Goal: Task Accomplishment & Management: Complete application form

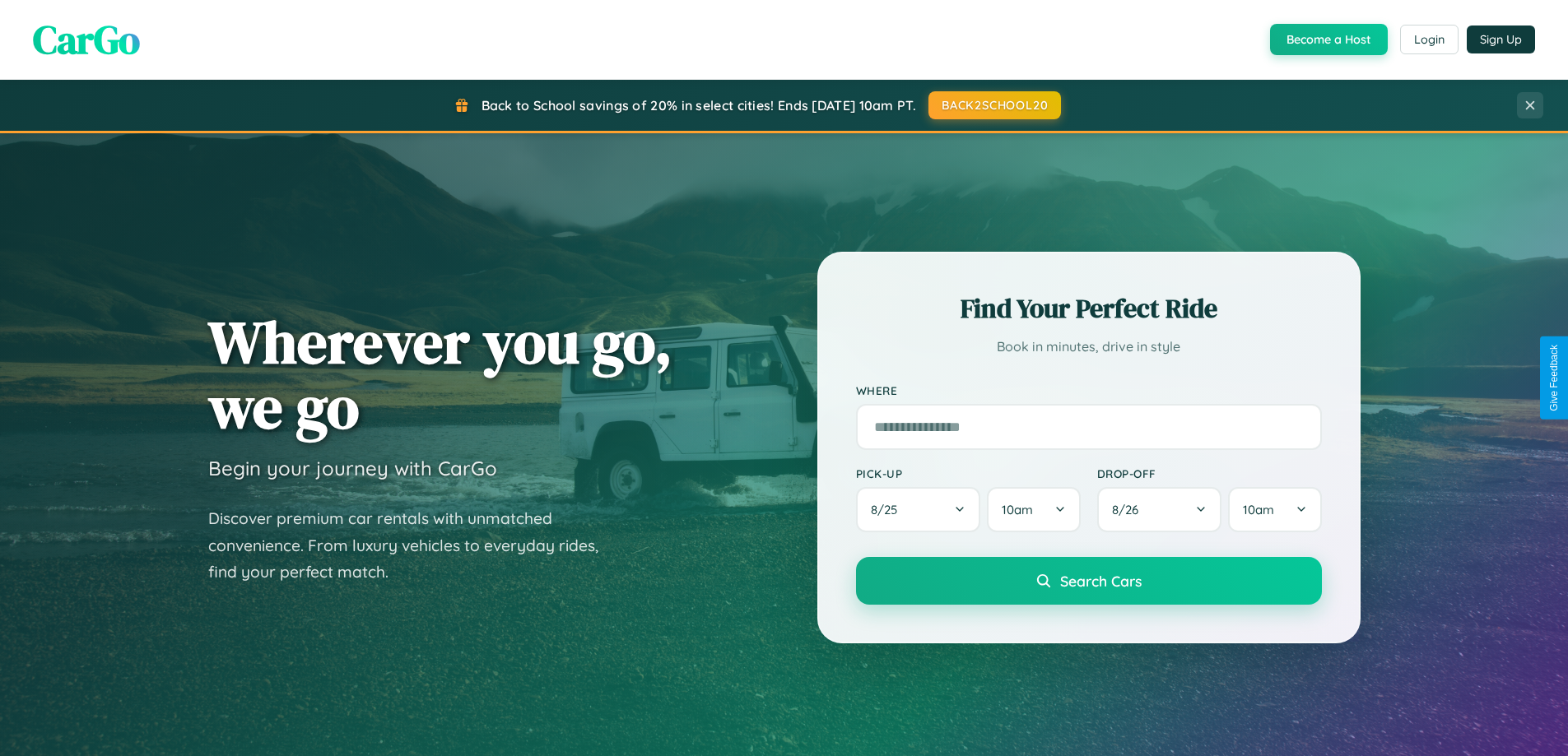
scroll to position [710, 0]
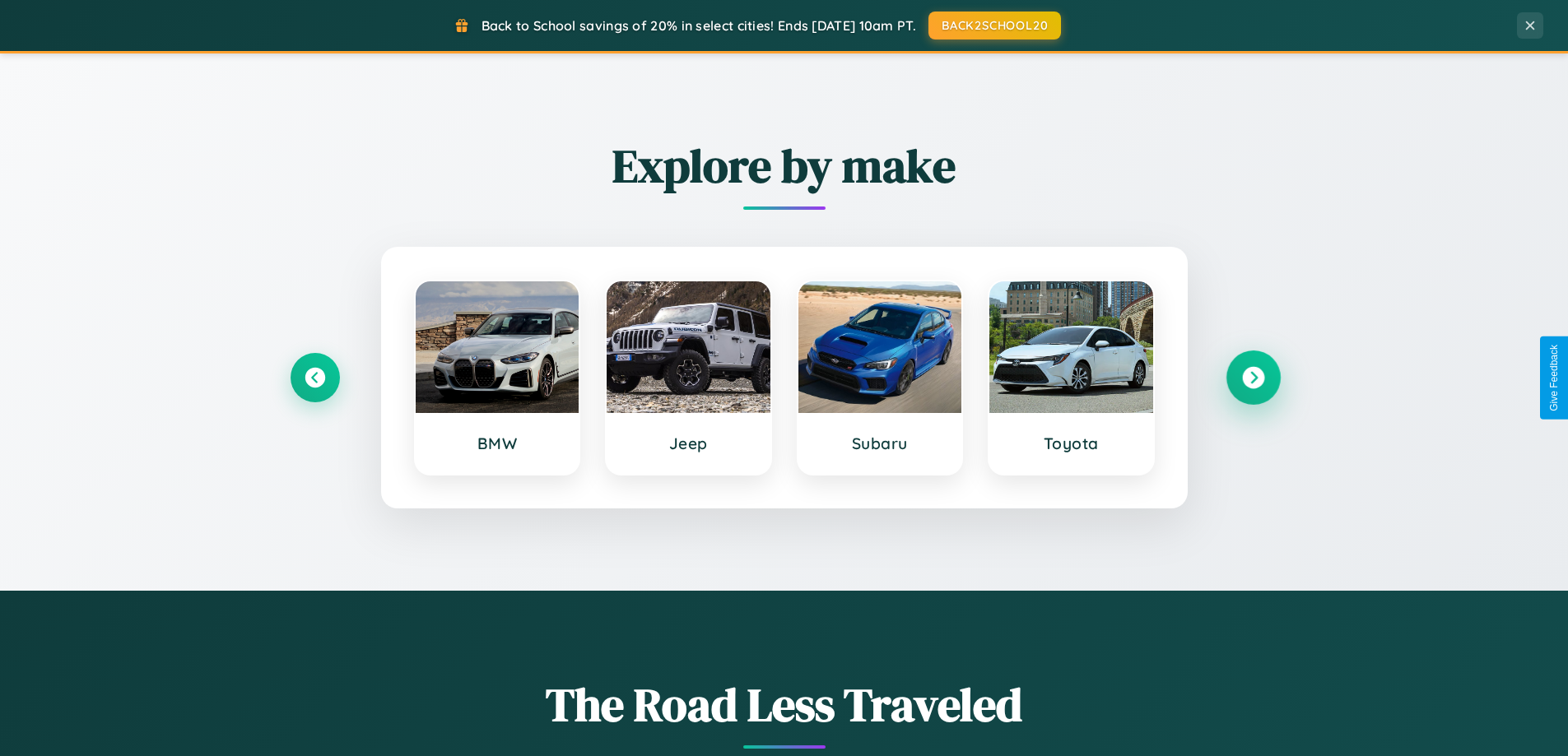
click at [1253, 378] on icon at bounding box center [1253, 378] width 22 height 22
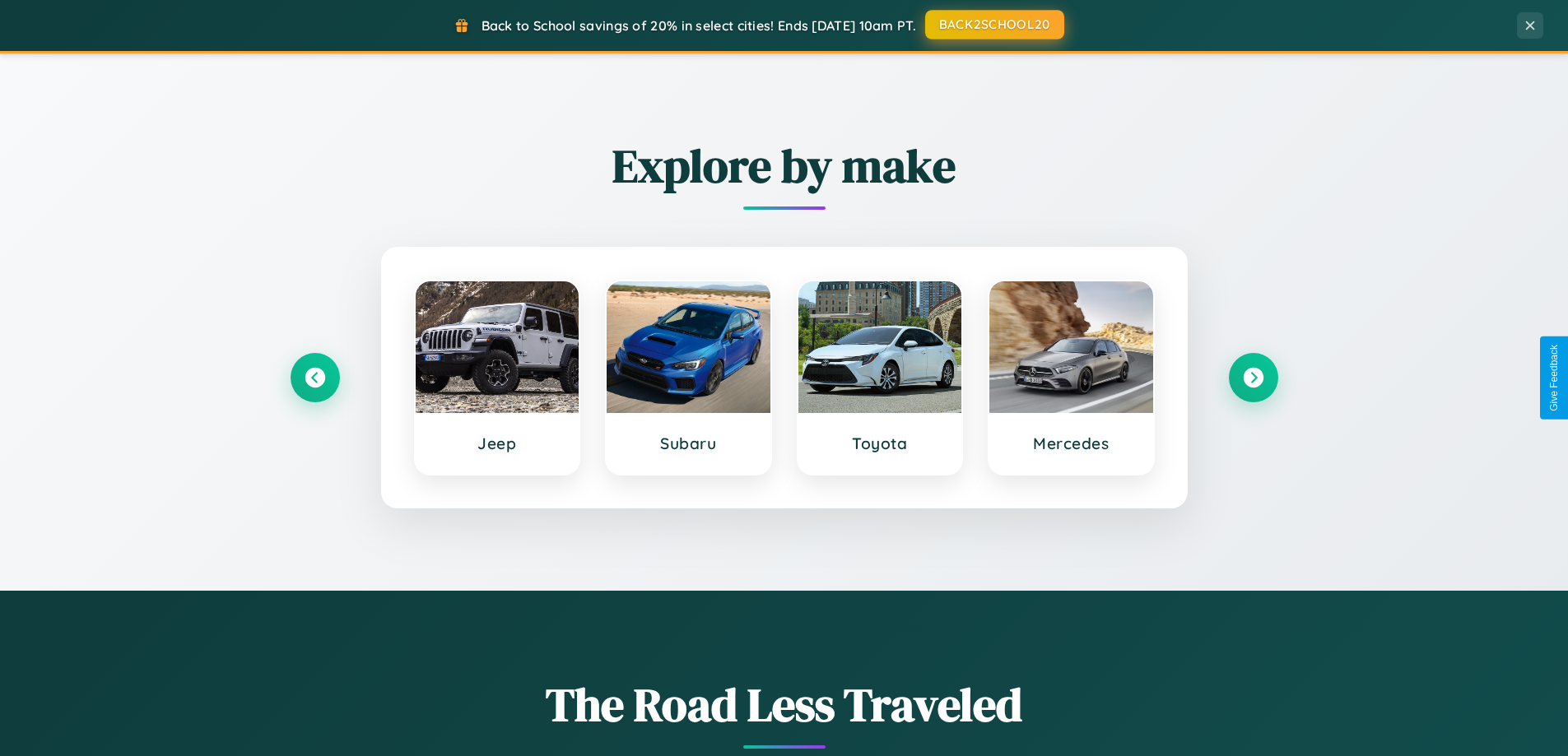
click at [994, 25] on button "BACK2SCHOOL20" at bounding box center [995, 24] width 139 height 30
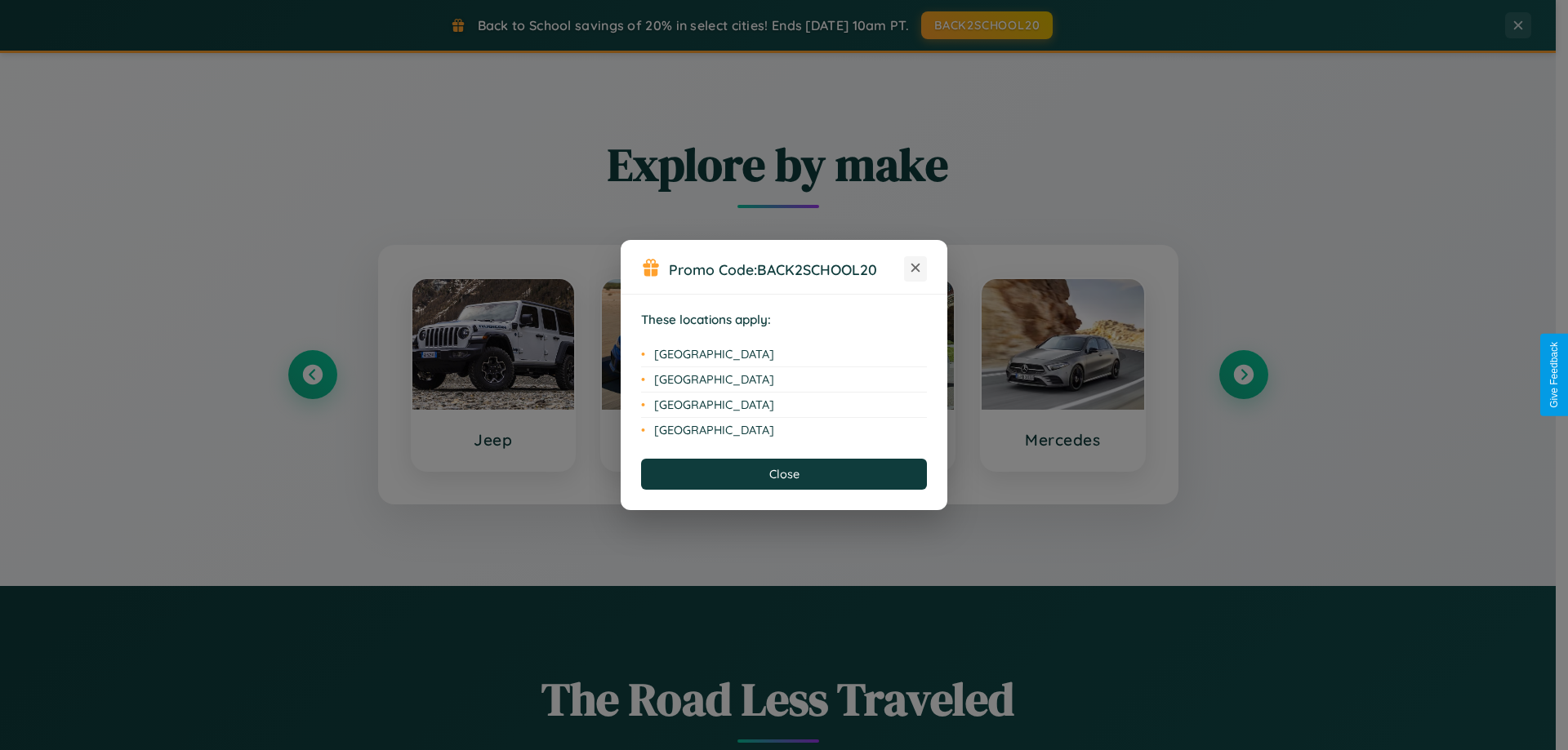
click at [915, 269] on icon at bounding box center [915, 268] width 9 height 9
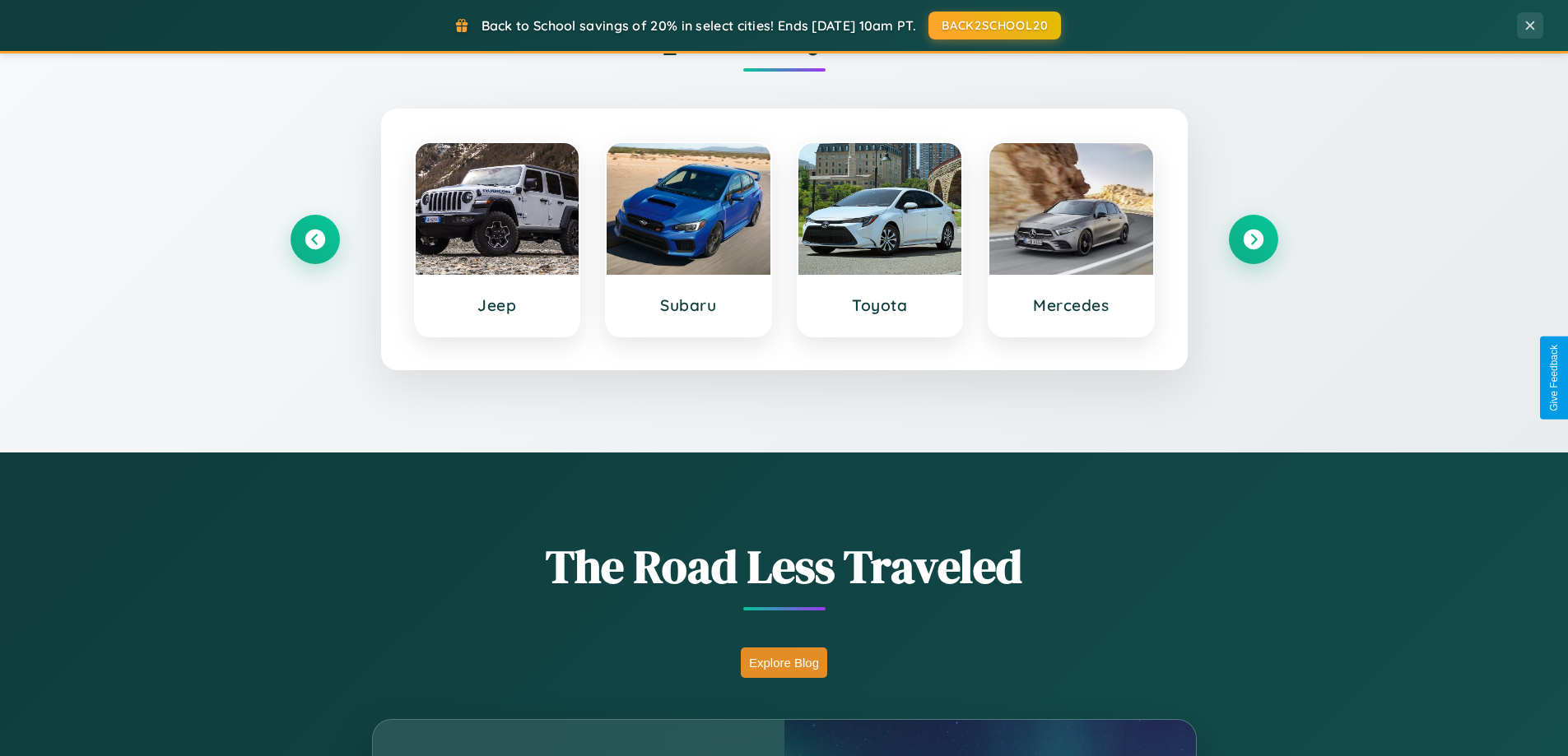
scroll to position [1132, 0]
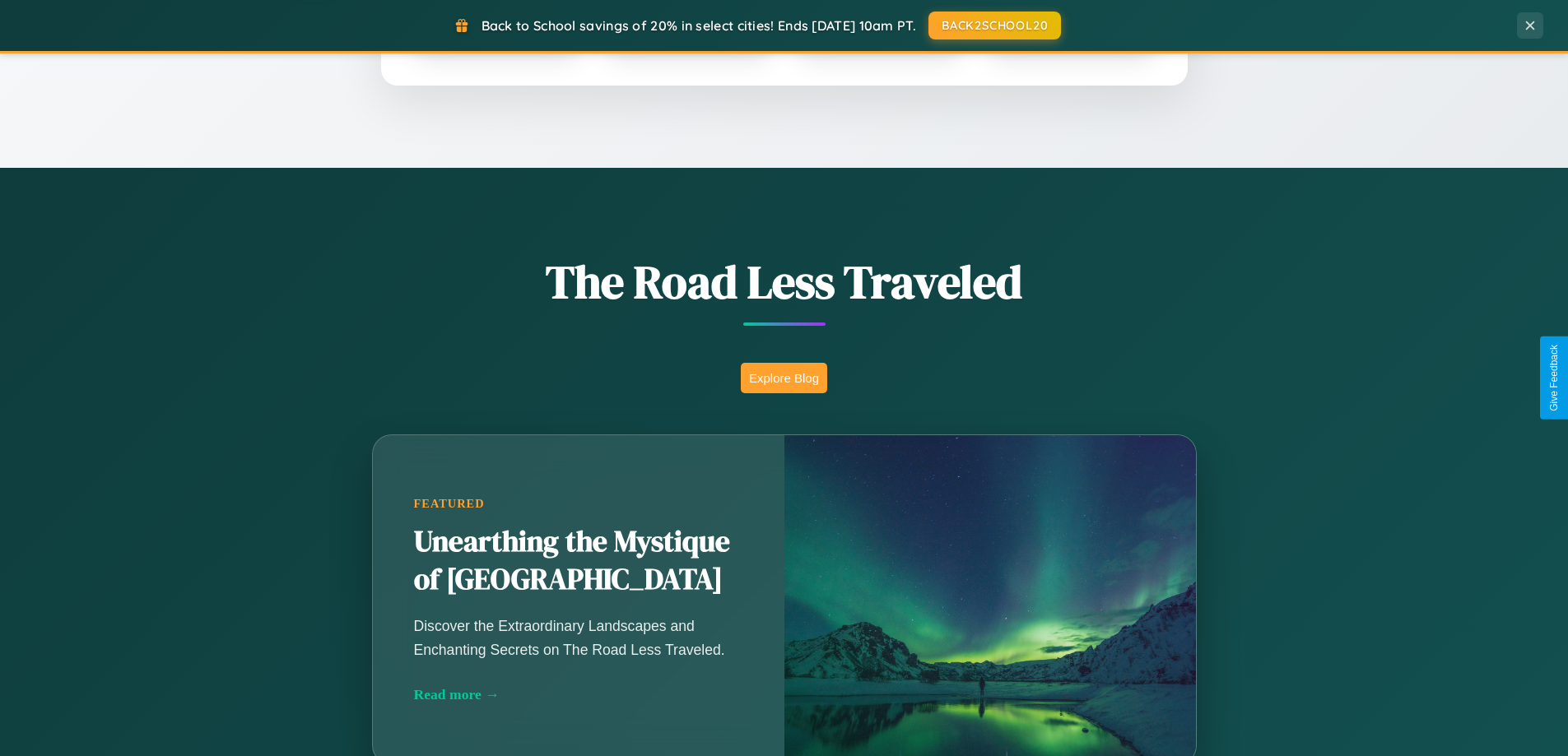
click at [784, 378] on button "Explore Blog" at bounding box center [783, 378] width 86 height 31
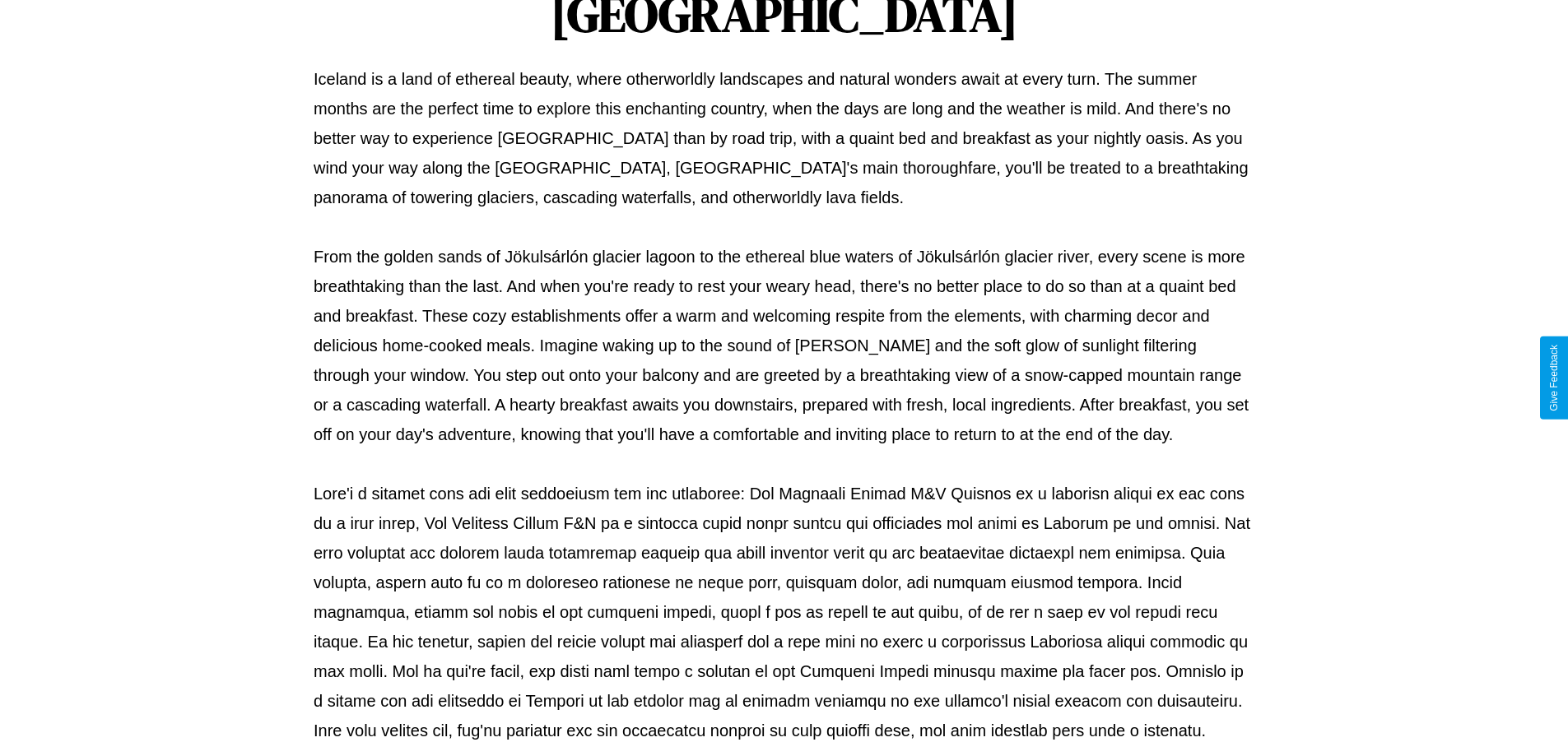
scroll to position [533, 0]
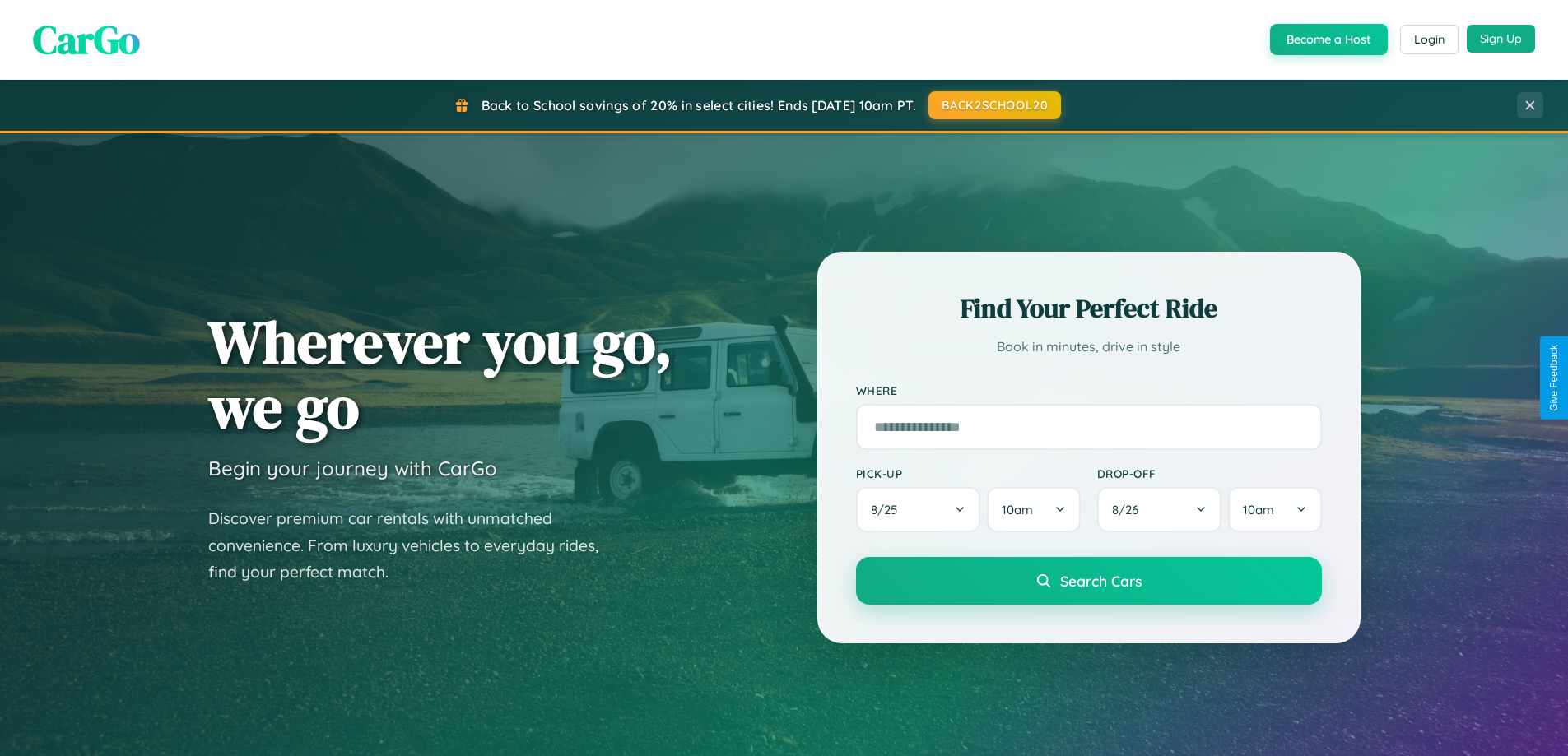
click at [1500, 39] on button "Sign Up" at bounding box center [1500, 39] width 69 height 28
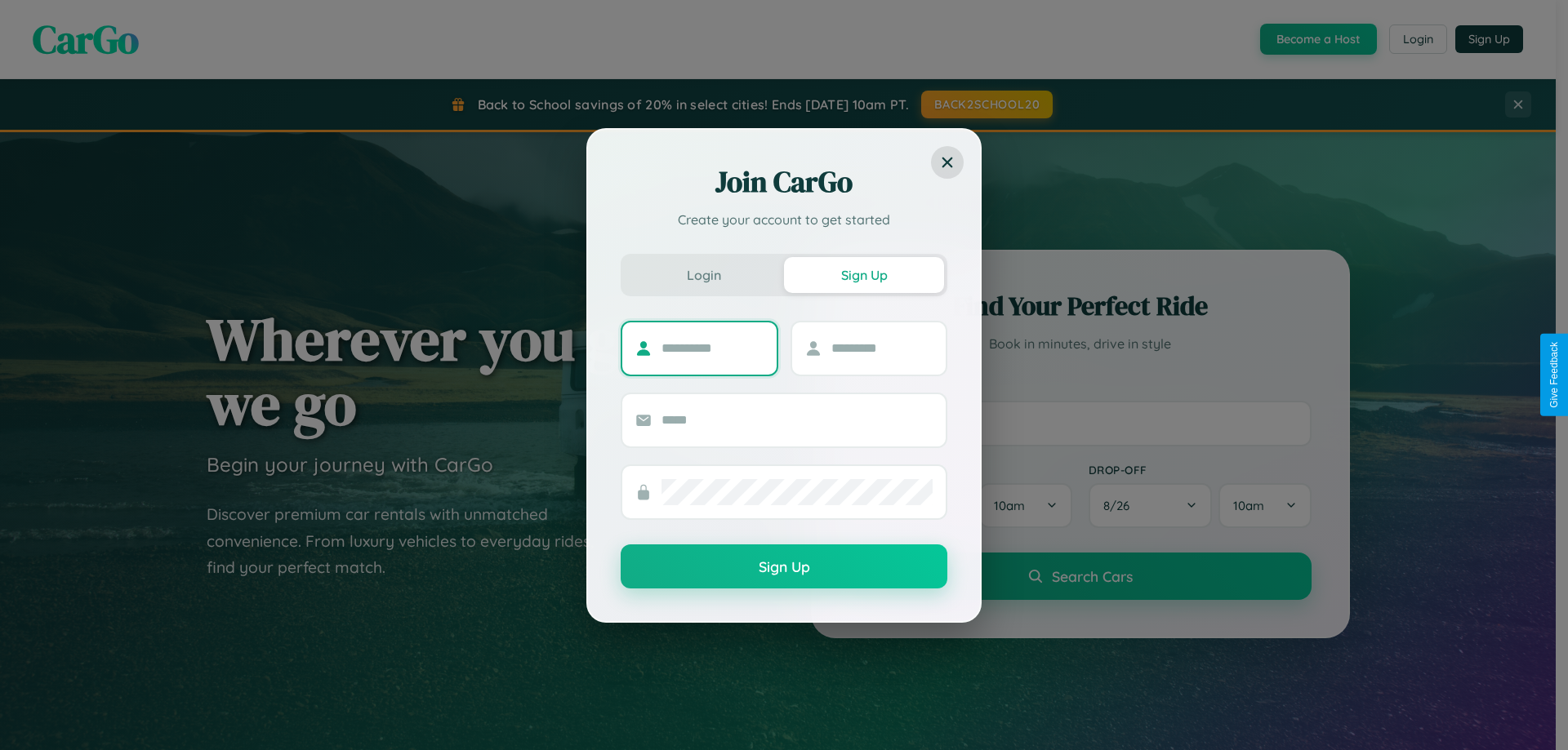
click at [712, 348] on input "text" at bounding box center [713, 348] width 102 height 26
type input "*******"
click at [881, 348] on input "text" at bounding box center [882, 348] width 102 height 26
type input "*****"
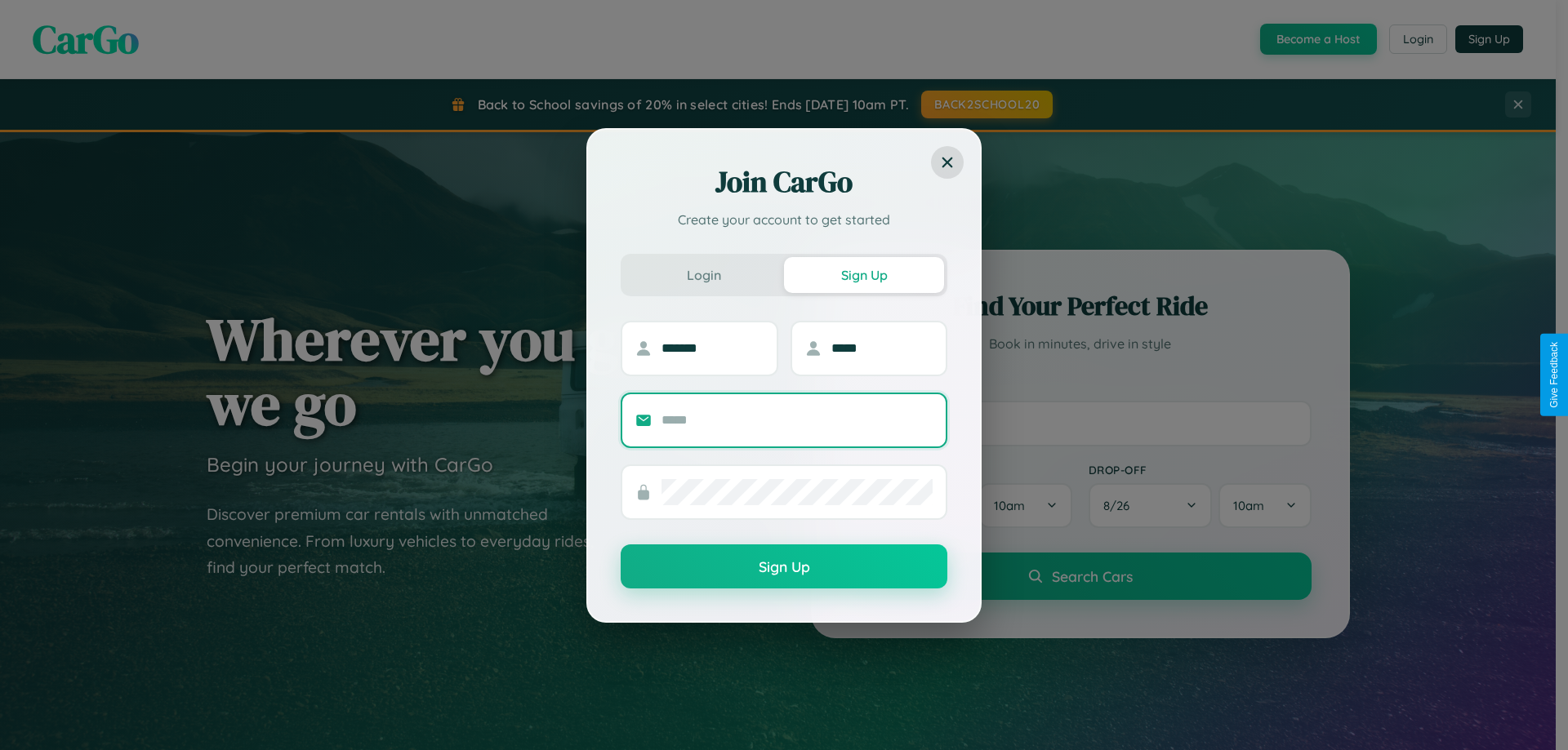
click at [797, 420] on input "text" at bounding box center [797, 420] width 271 height 26
type input "**********"
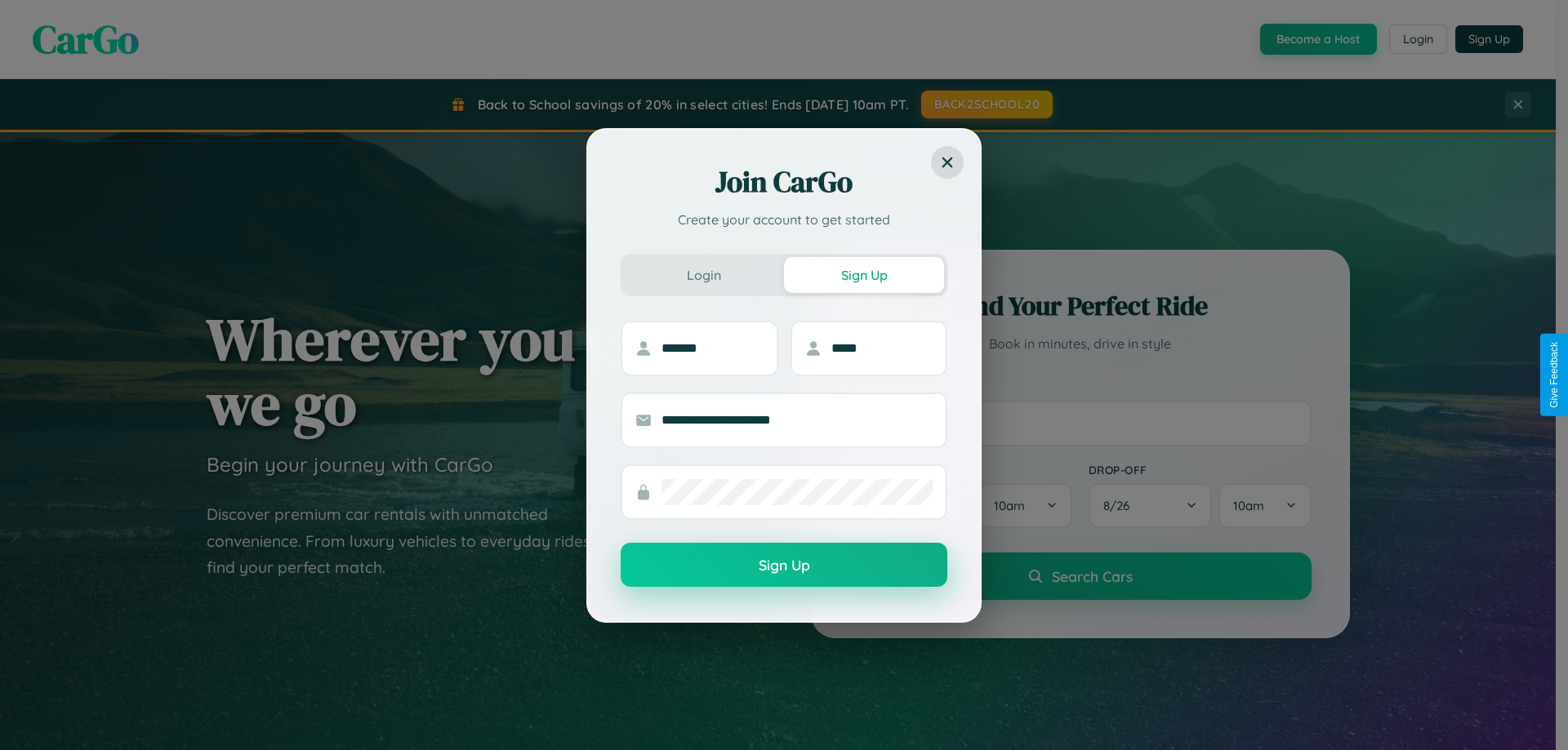
click at [784, 566] on button "Sign Up" at bounding box center [784, 565] width 327 height 44
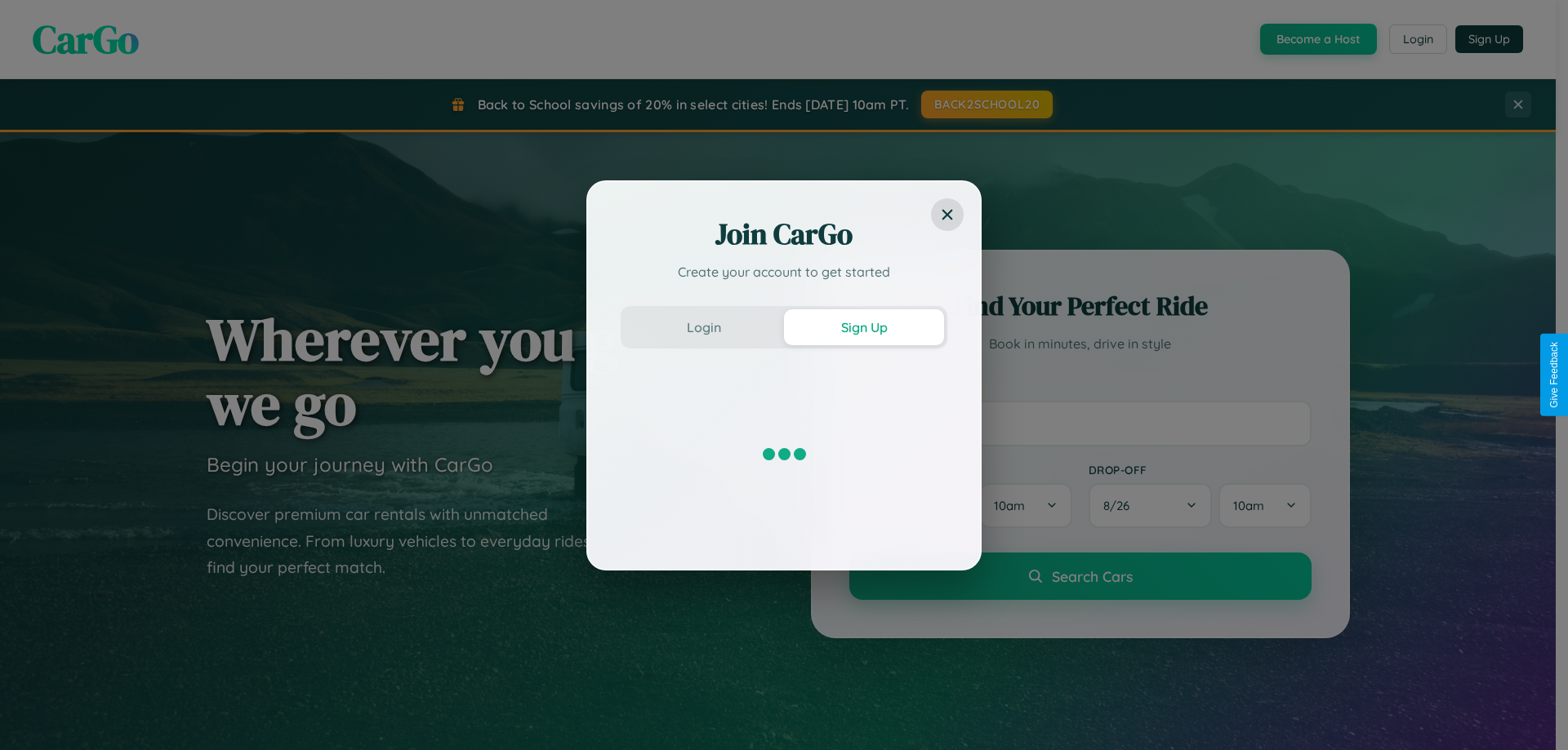
click at [986, 105] on div "Join CarGo Create your account to get started Login Sign Up" at bounding box center [784, 375] width 1568 height 750
